Goal: Entertainment & Leisure: Consume media (video, audio)

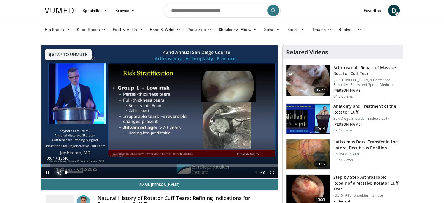
click at [62, 171] on span "Video Player" at bounding box center [59, 173] width 12 height 12
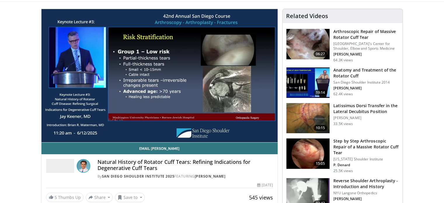
scroll to position [36, 0]
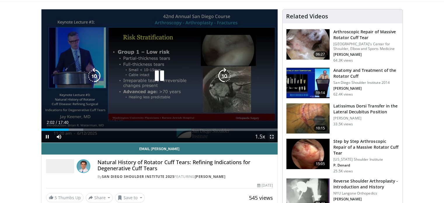
drag, startPoint x: 273, startPoint y: 139, endPoint x: 273, endPoint y: 174, distance: 35.3
click at [273, 139] on span "Video Player" at bounding box center [272, 137] width 12 height 12
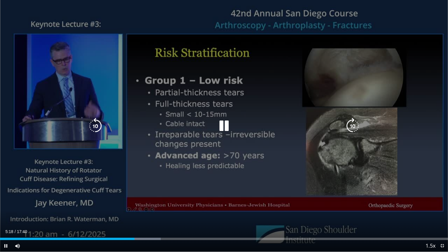
click at [404, 79] on div "10 seconds Tap to unmute" at bounding box center [224, 126] width 448 height 252
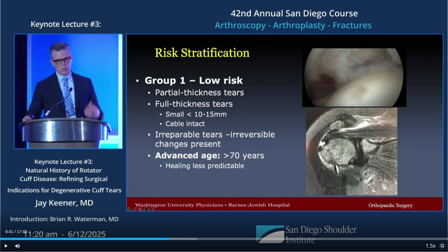
click at [443, 203] on span "Video Player" at bounding box center [443, 246] width 12 height 12
